Goal: Complete application form: Complete application form

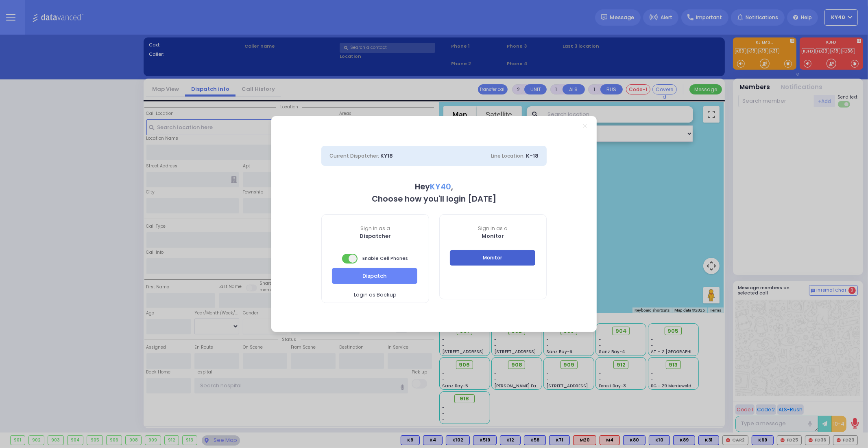
select select "5"
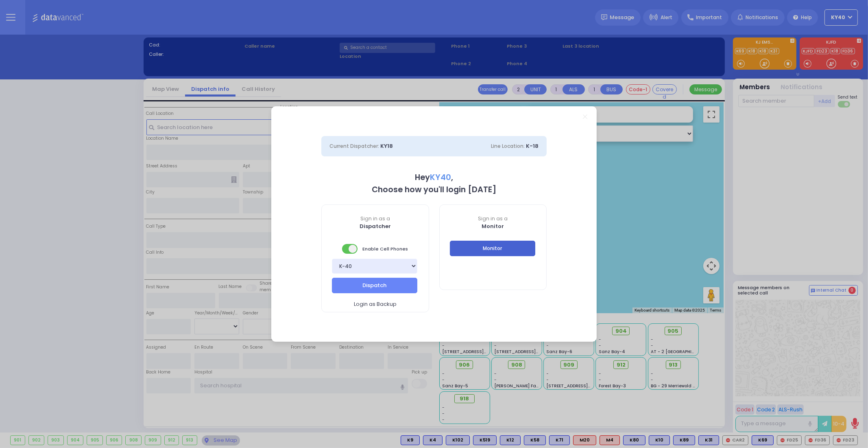
click at [480, 251] on button "Monitor" at bounding box center [492, 247] width 85 height 15
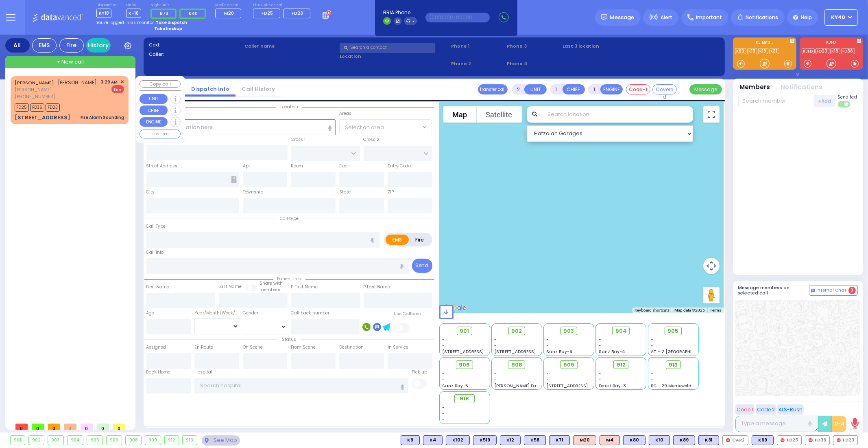
click at [79, 87] on div "[PERSON_NAME] [PERSON_NAME]" at bounding box center [56, 83] width 83 height 8
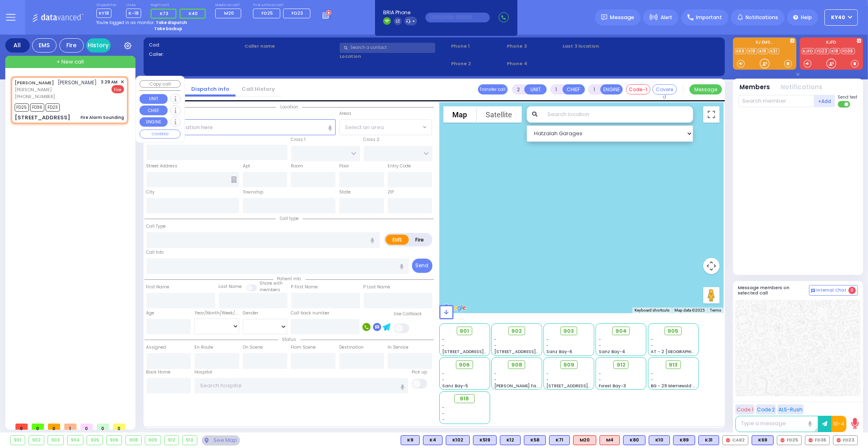
select select
type input "Fire Alarm Sounding"
radio input "false"
radio input "true"
type input "[PERSON_NAME]"
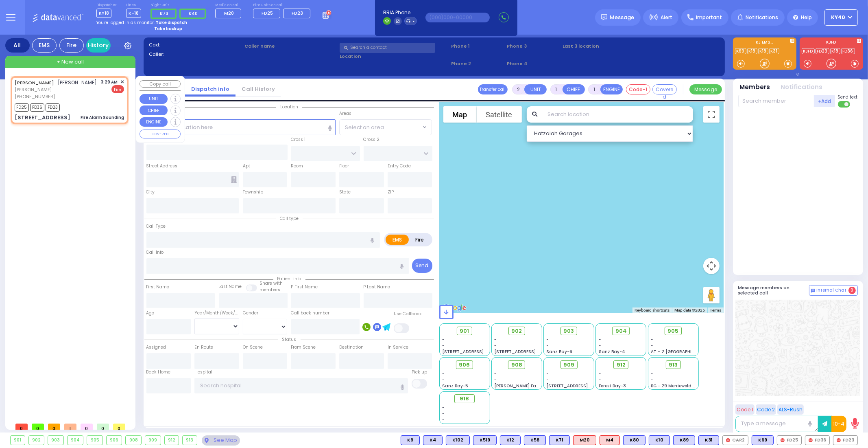
type input "[PERSON_NAME]"
select select
type input "03:29"
type input "03:30"
select select "Hatzalah Garages"
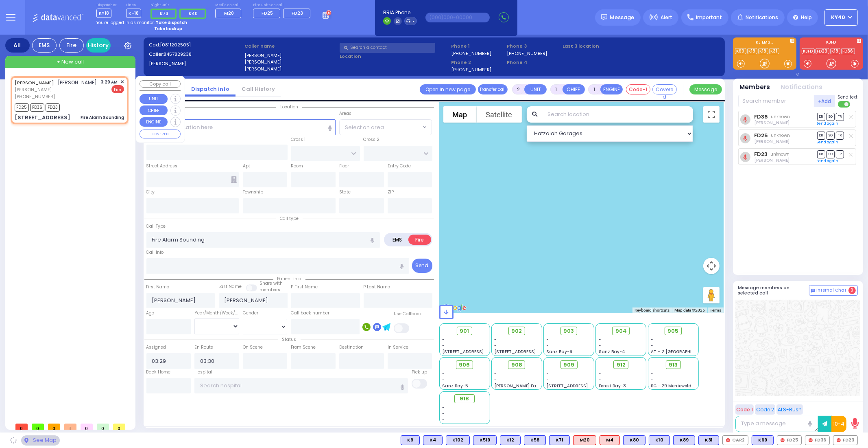
type input "[PERSON_NAME] BLVD"
type input "SCHUNNEMUNK RD"
type input "[STREET_ADDRESS]"
type input "102"
type input "Monroe"
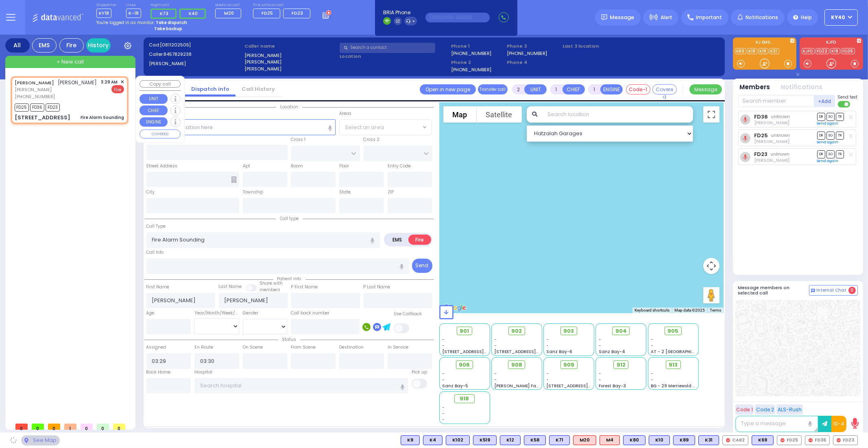
type input "[US_STATE]"
type input "10950"
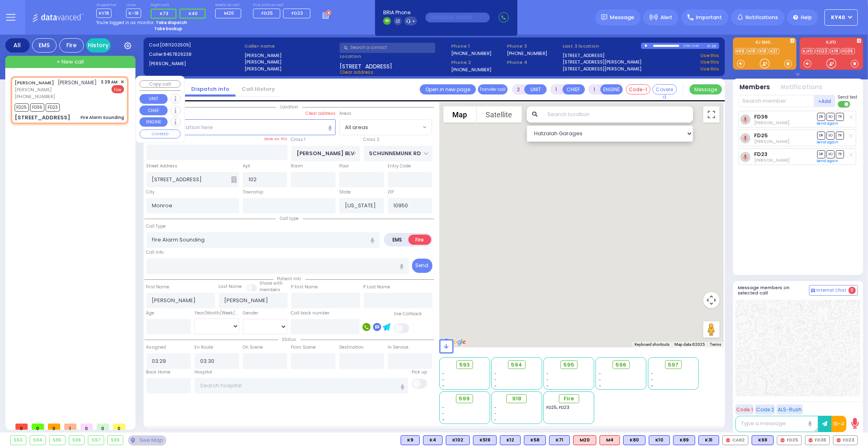
click at [82, 87] on div "[PERSON_NAME] [PERSON_NAME]" at bounding box center [56, 83] width 83 height 8
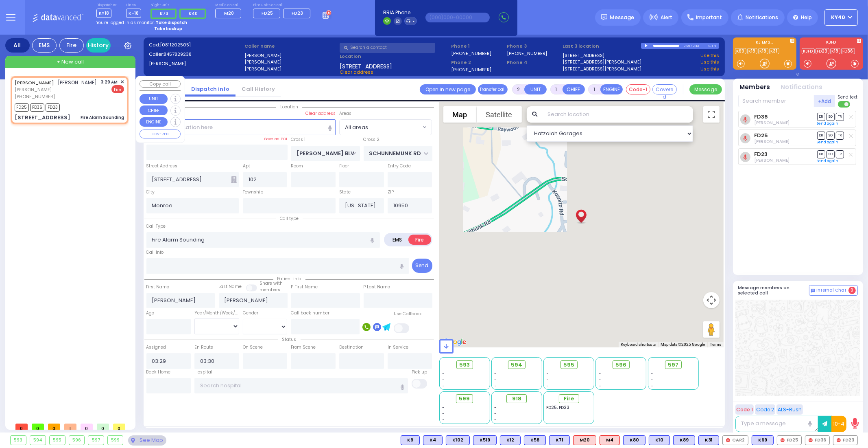
select select
radio input "true"
select select
select select "Hatzalah Garages"
